Goal: Find specific page/section: Find specific page/section

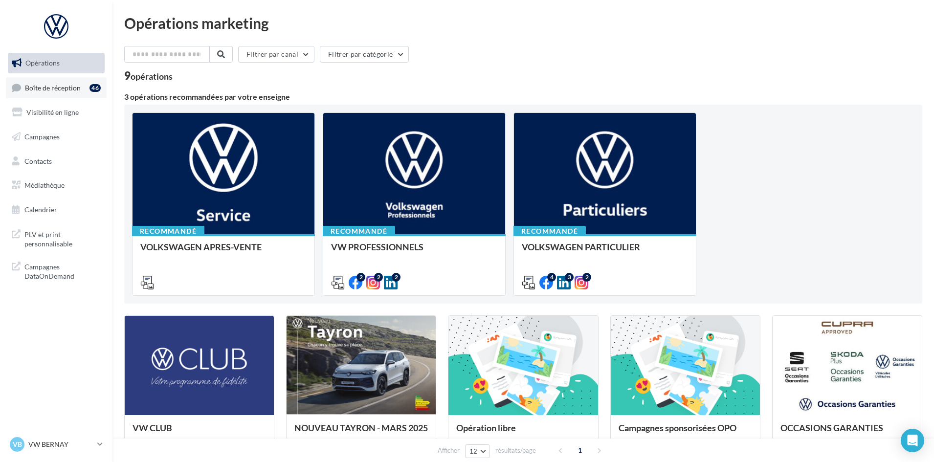
click at [46, 94] on link "Boîte de réception 46" at bounding box center [56, 87] width 101 height 21
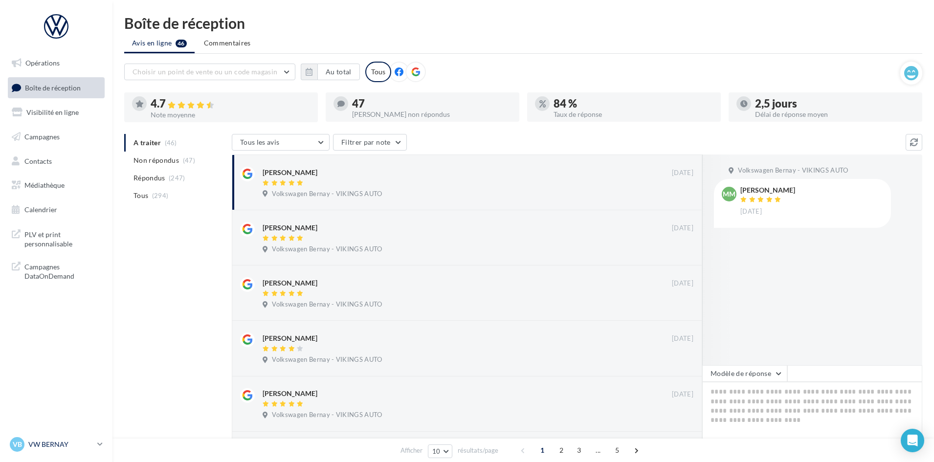
click at [51, 445] on p "VW BERNAY" at bounding box center [60, 444] width 65 height 10
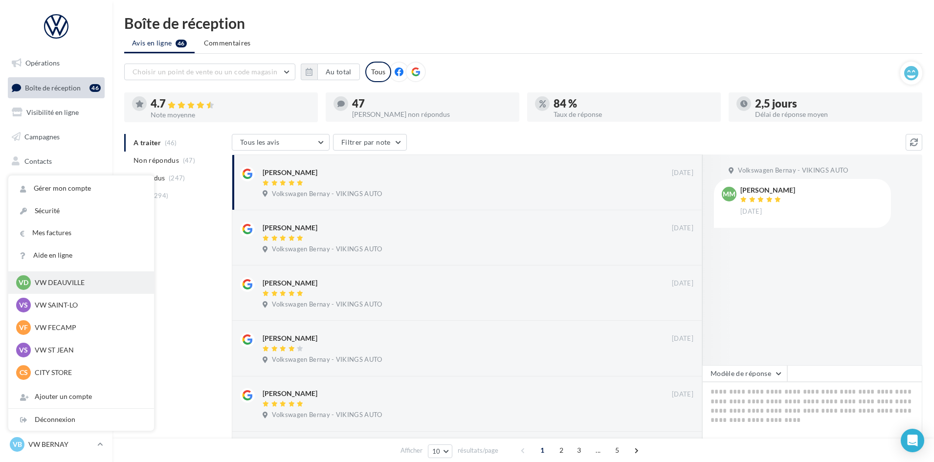
scroll to position [196, 0]
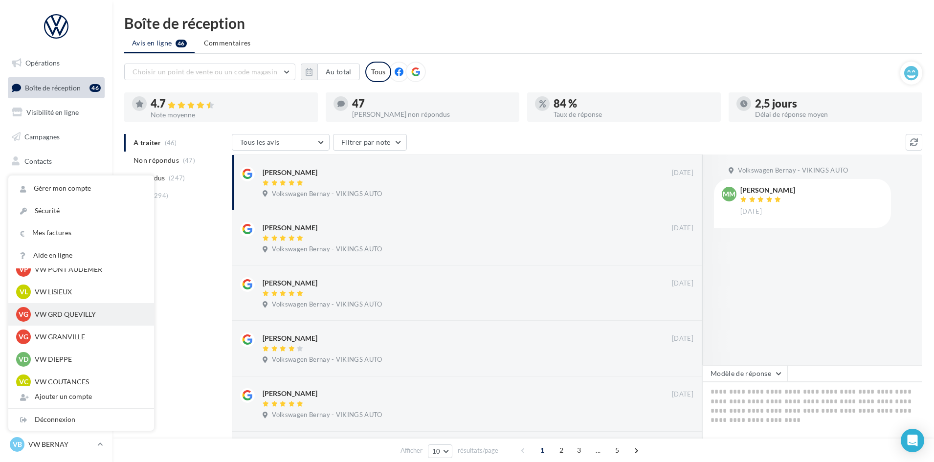
click at [70, 315] on p "VW GRD QUEVILLY" at bounding box center [89, 314] width 108 height 10
